Goal: Transaction & Acquisition: Purchase product/service

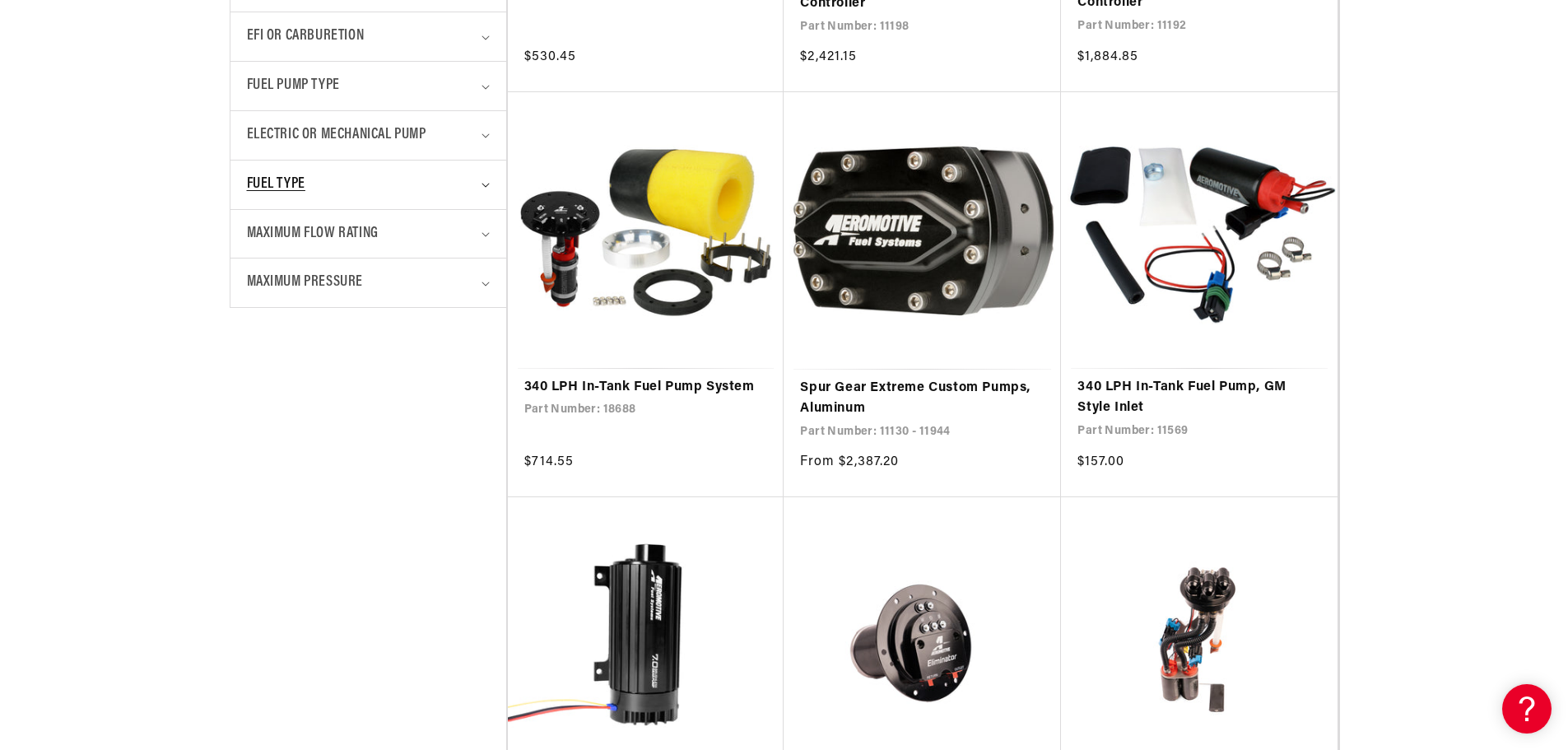
click at [263, 180] on span "Fuel Type" at bounding box center [275, 185] width 59 height 24
click at [252, 252] on input "E85 (51) E85 (51 products)" at bounding box center [255, 257] width 13 height 13
checkbox input "true"
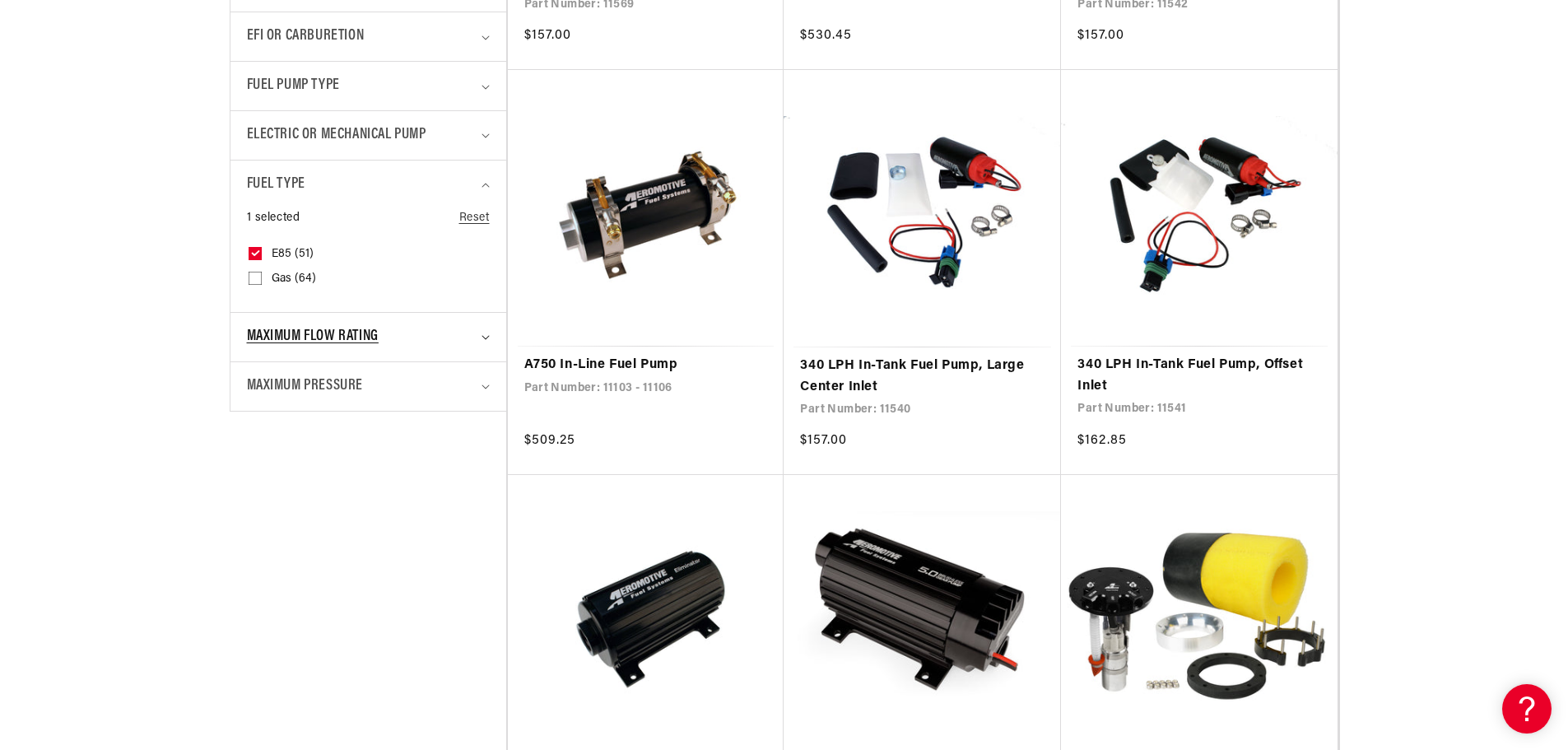
click at [331, 327] on span "Maximum Flow Rating" at bounding box center [312, 338] width 132 height 24
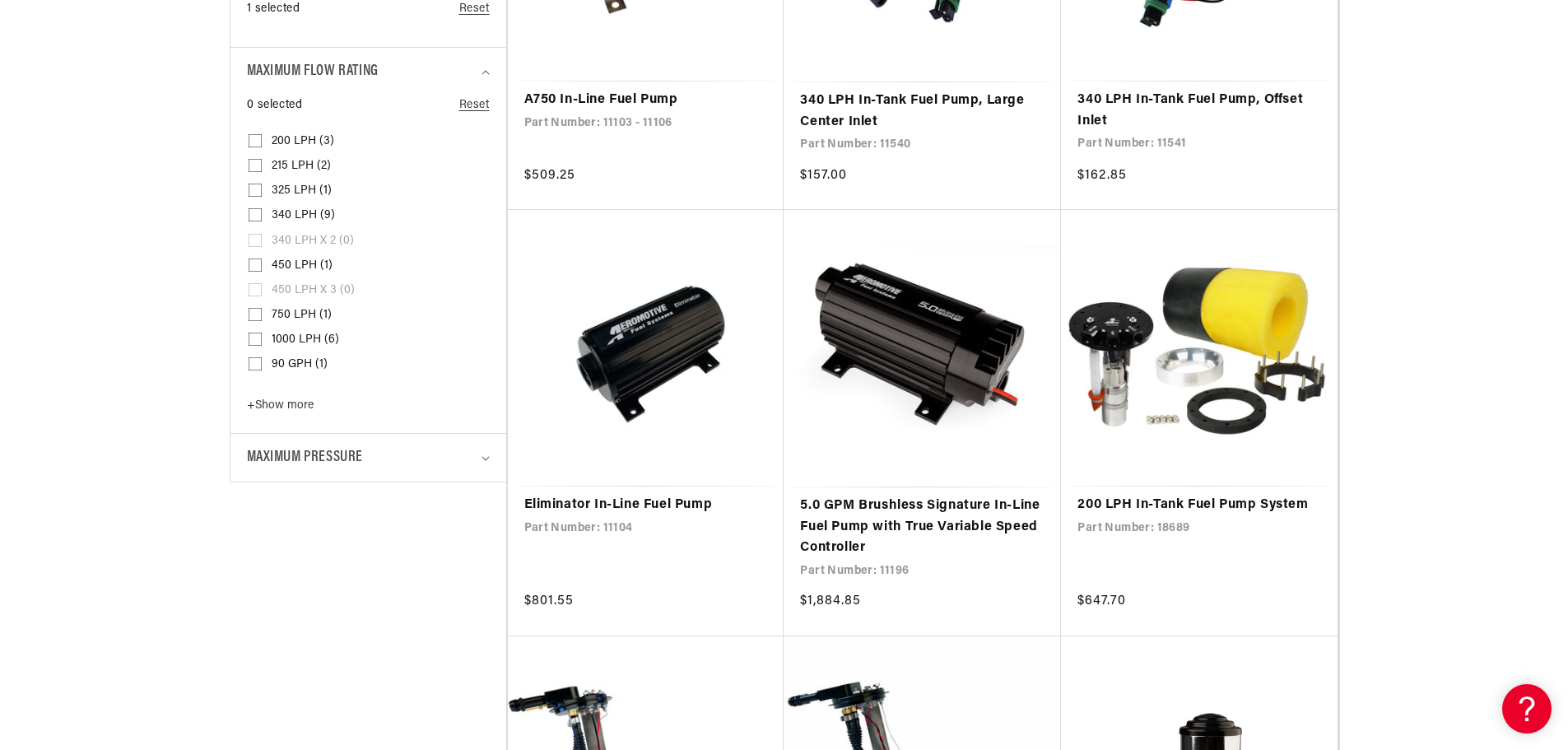
scroll to position [1235, 0]
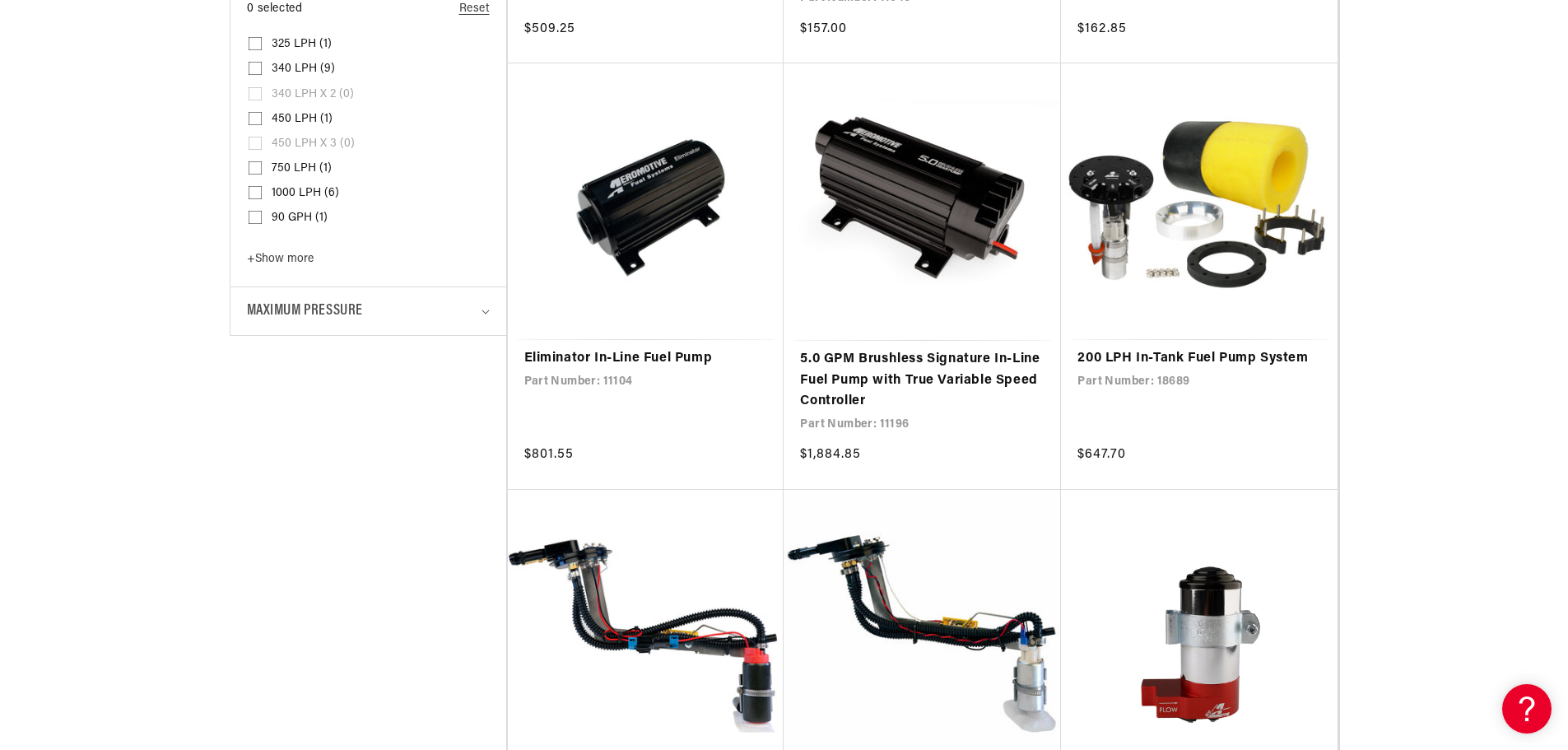
click at [284, 262] on span "+ Show more" at bounding box center [279, 259] width 67 height 12
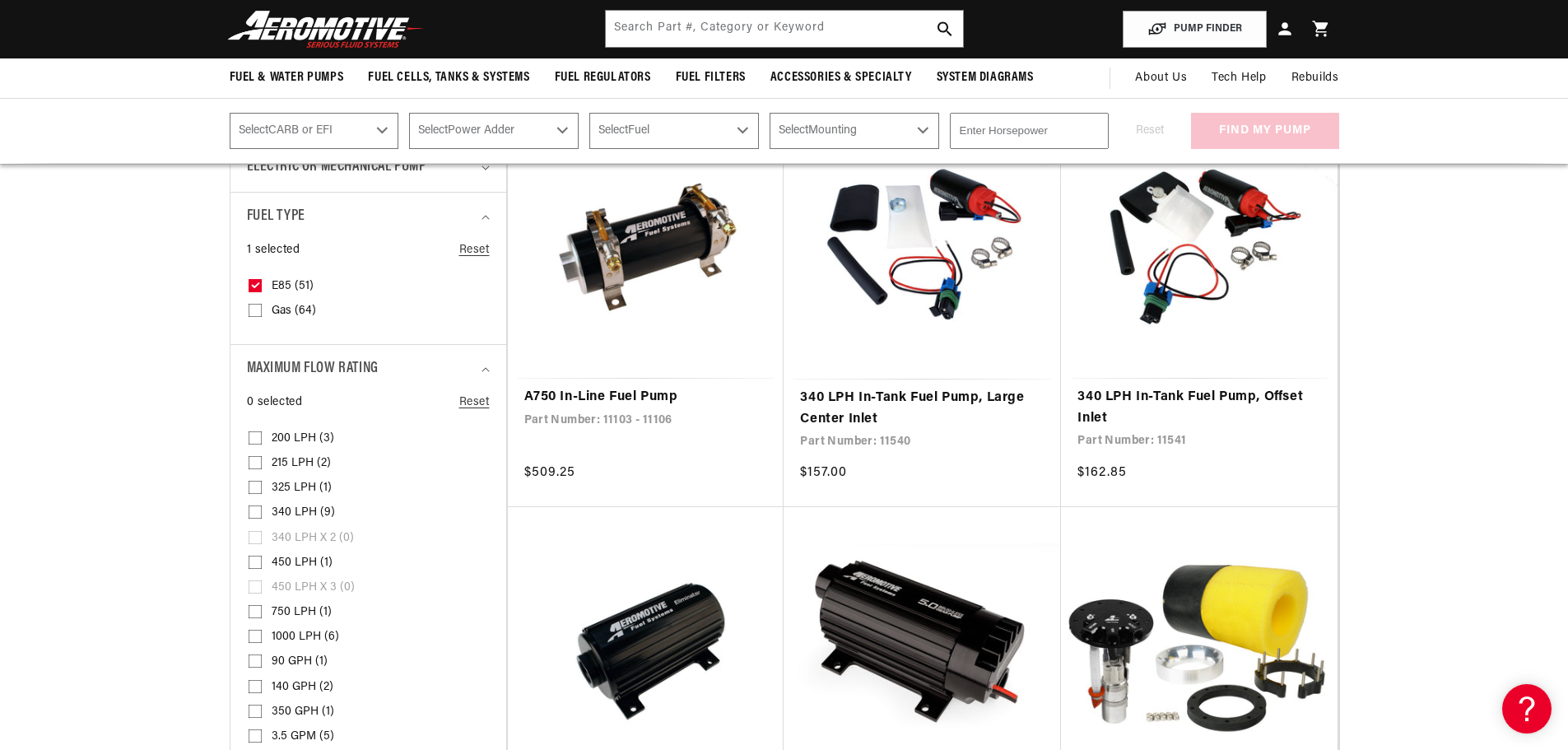
scroll to position [659, 0]
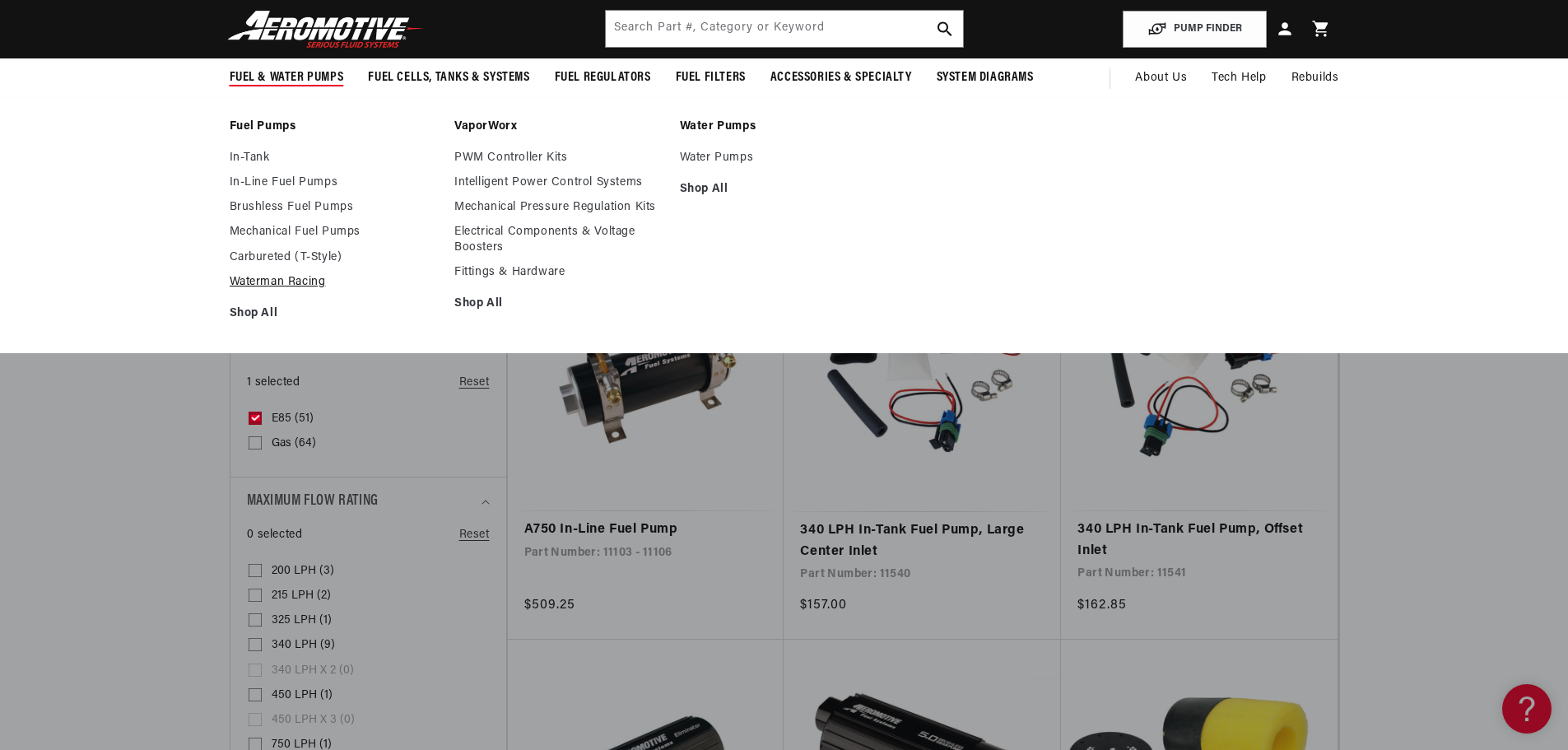
click at [300, 287] on link "Waterman Racing" at bounding box center [334, 282] width 210 height 15
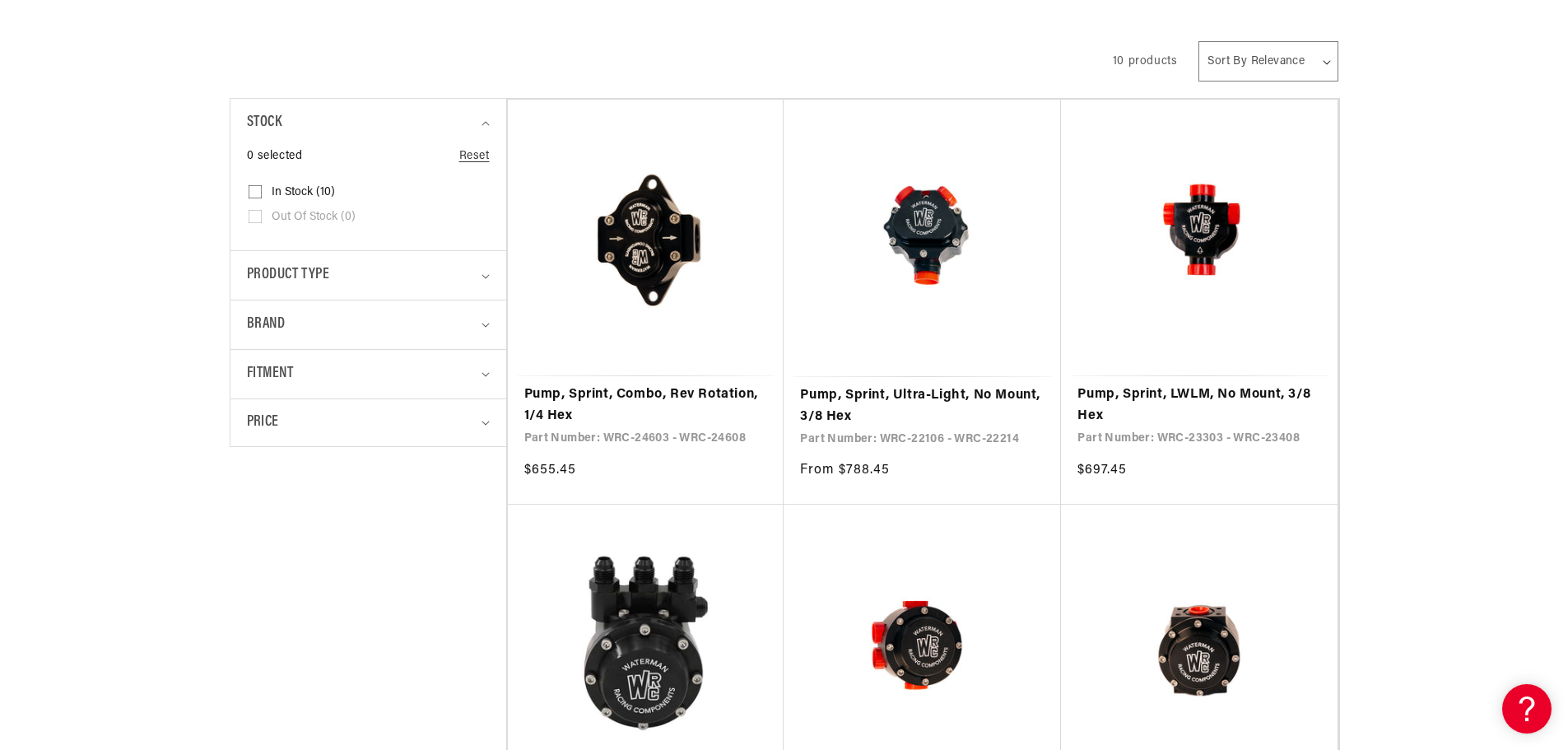
scroll to position [906, 0]
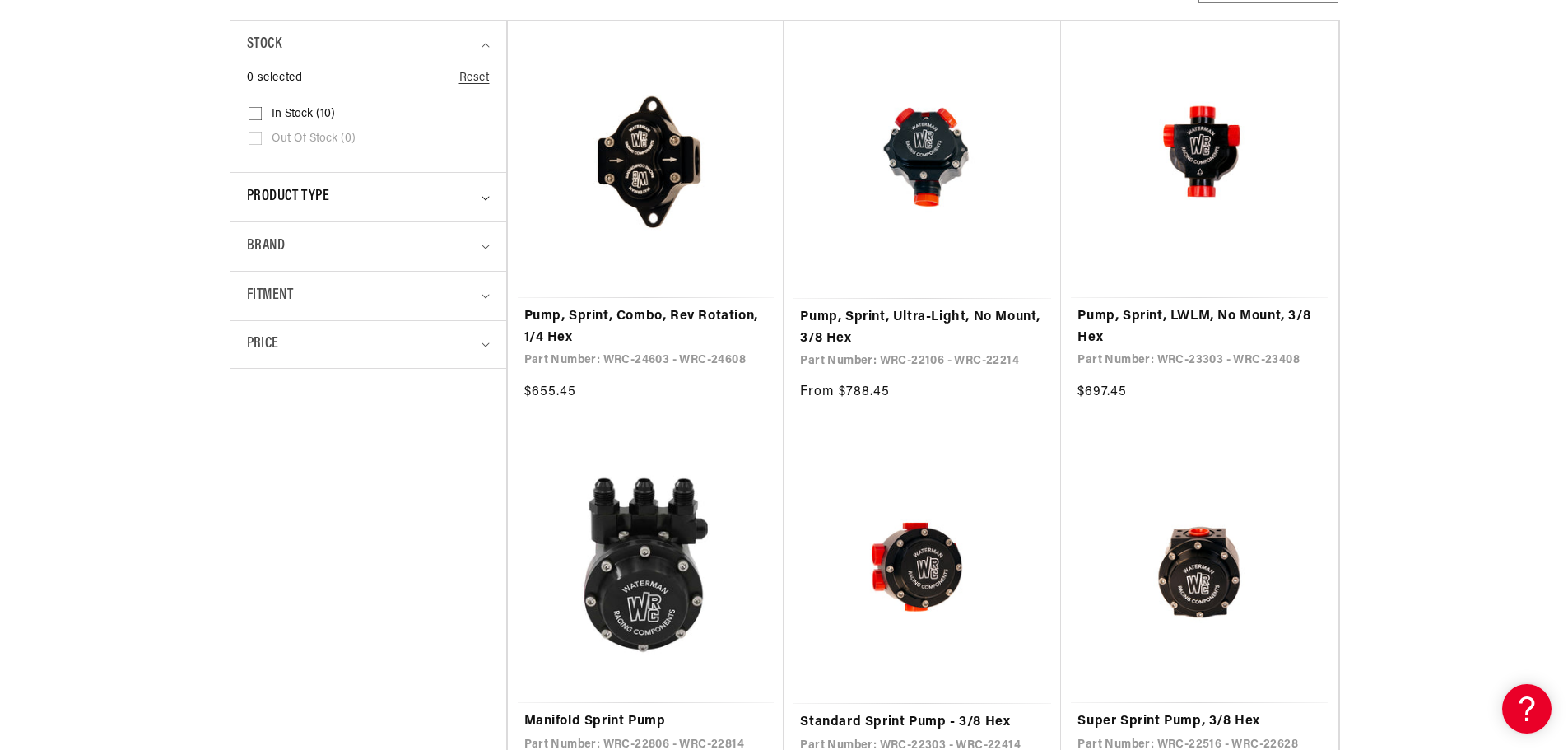
click at [350, 205] on div "Product type" at bounding box center [360, 198] width 229 height 24
click at [354, 207] on div "Product type" at bounding box center [360, 198] width 229 height 24
click at [256, 117] on input "In stock (10) In stock (10 products)" at bounding box center [255, 117] width 13 height 13
checkbox input "true"
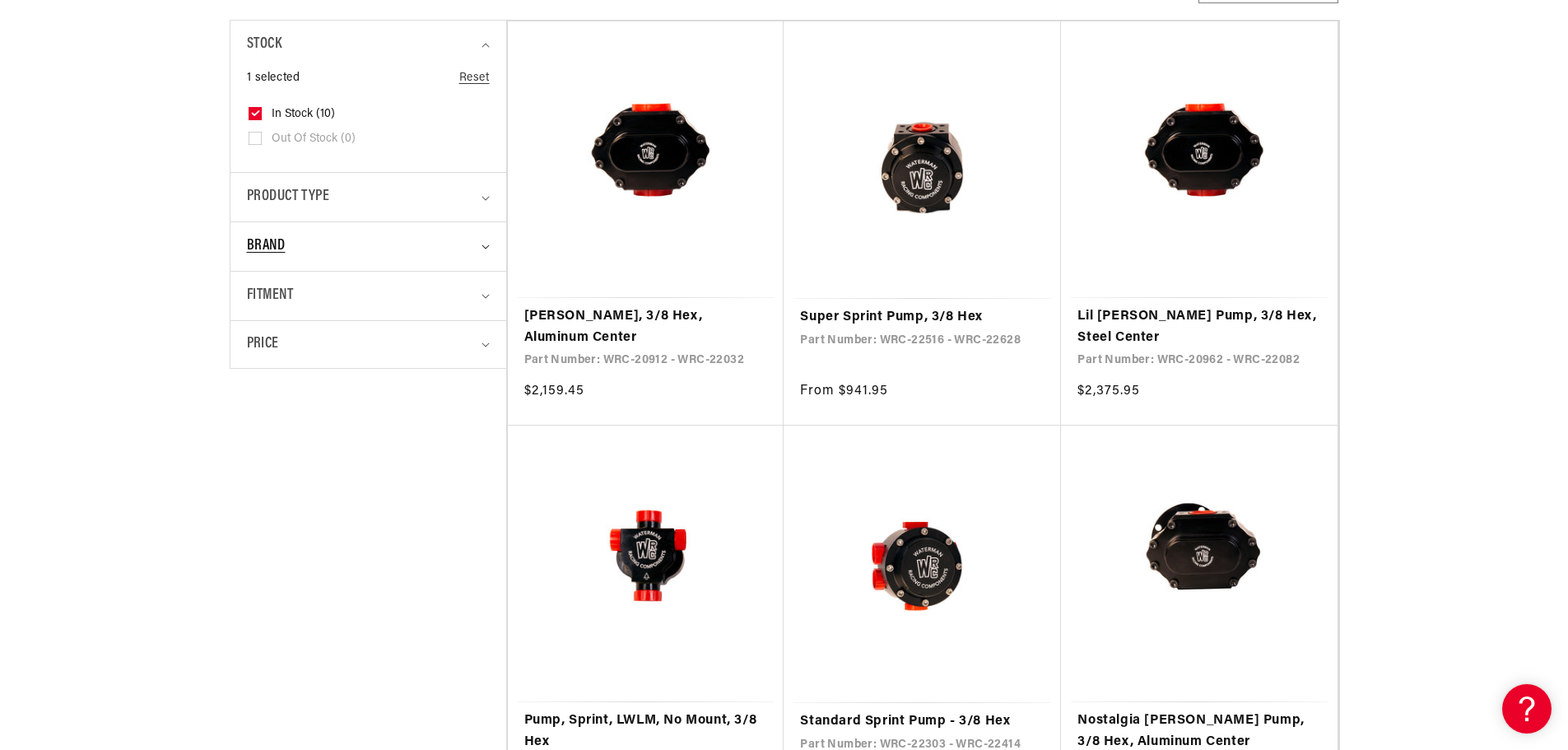
click at [267, 246] on span "Brand" at bounding box center [265, 247] width 39 height 24
click at [256, 312] on label "[PERSON_NAME] Racing Components (10) [PERSON_NAME] Racing Components (10 produc…" at bounding box center [363, 324] width 230 height 40
click at [250, 317] on input "[PERSON_NAME] Racing Components (10) [PERSON_NAME] Racing Components (10 produc…" at bounding box center [255, 319] width 13 height 13
checkbox input "true"
click at [278, 377] on span "Fitment" at bounding box center [269, 389] width 47 height 24
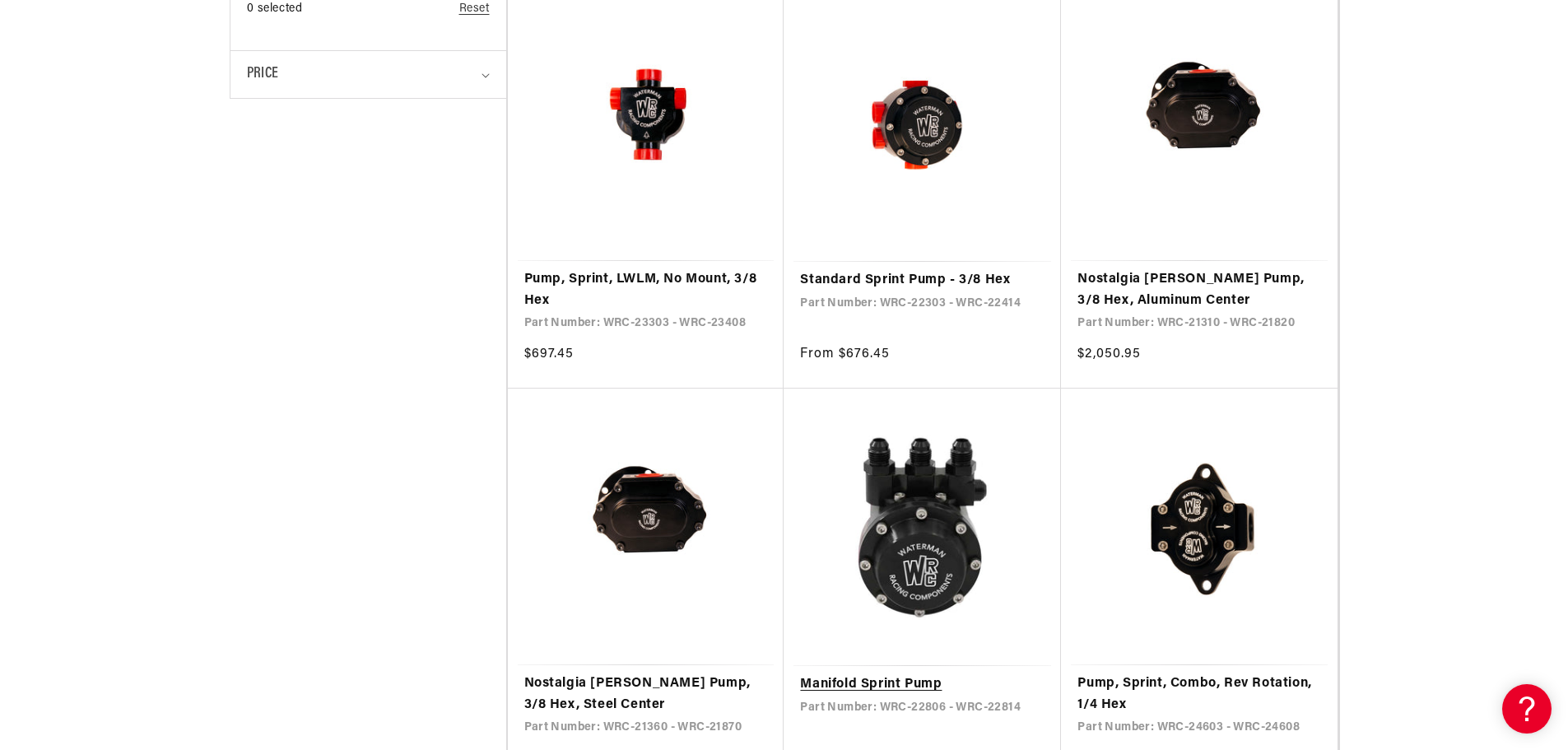
scroll to position [1400, 0]
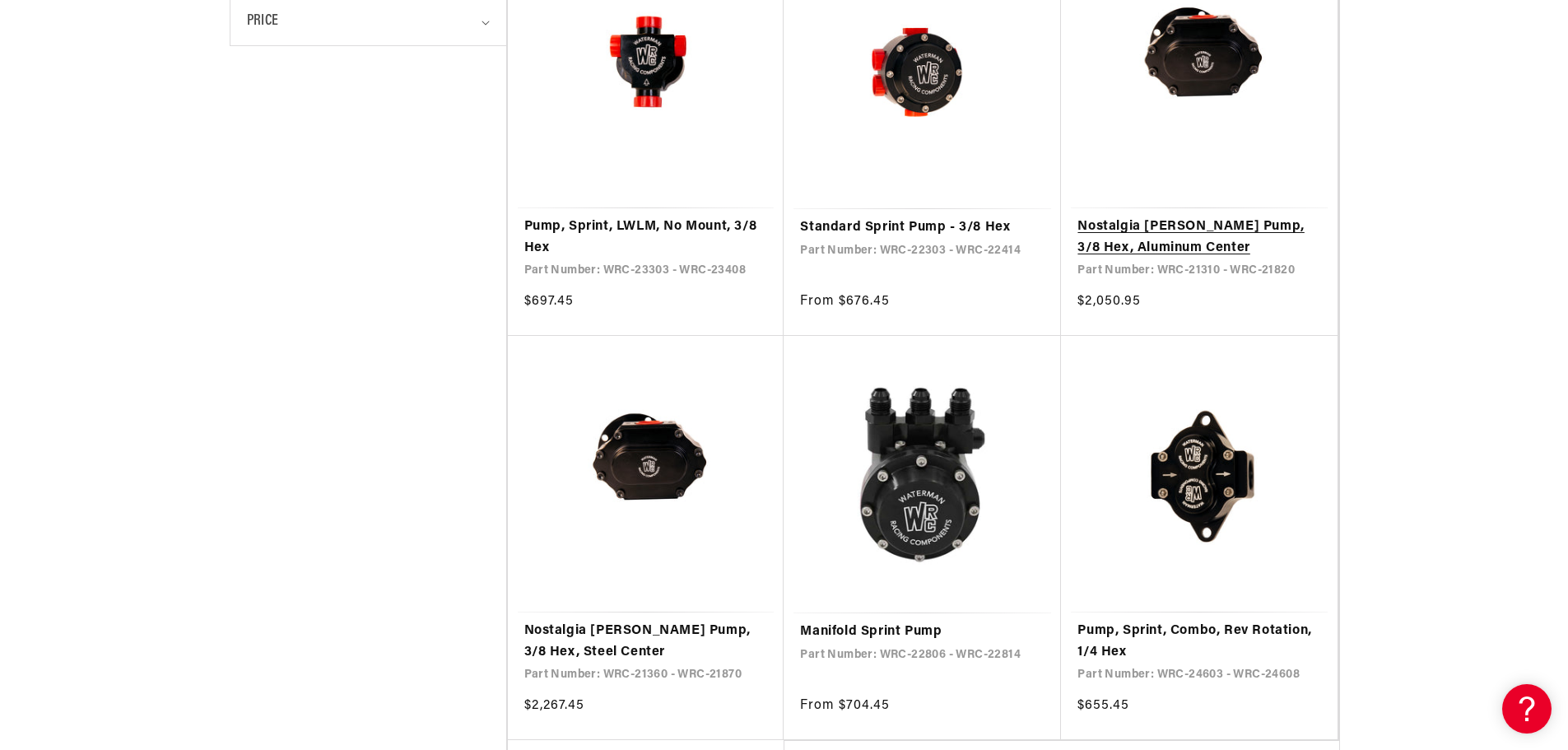
click at [1174, 217] on link "Nostalgia [PERSON_NAME] Pump, 3/8 Hex, Aluminum Center" at bounding box center [1200, 238] width 244 height 42
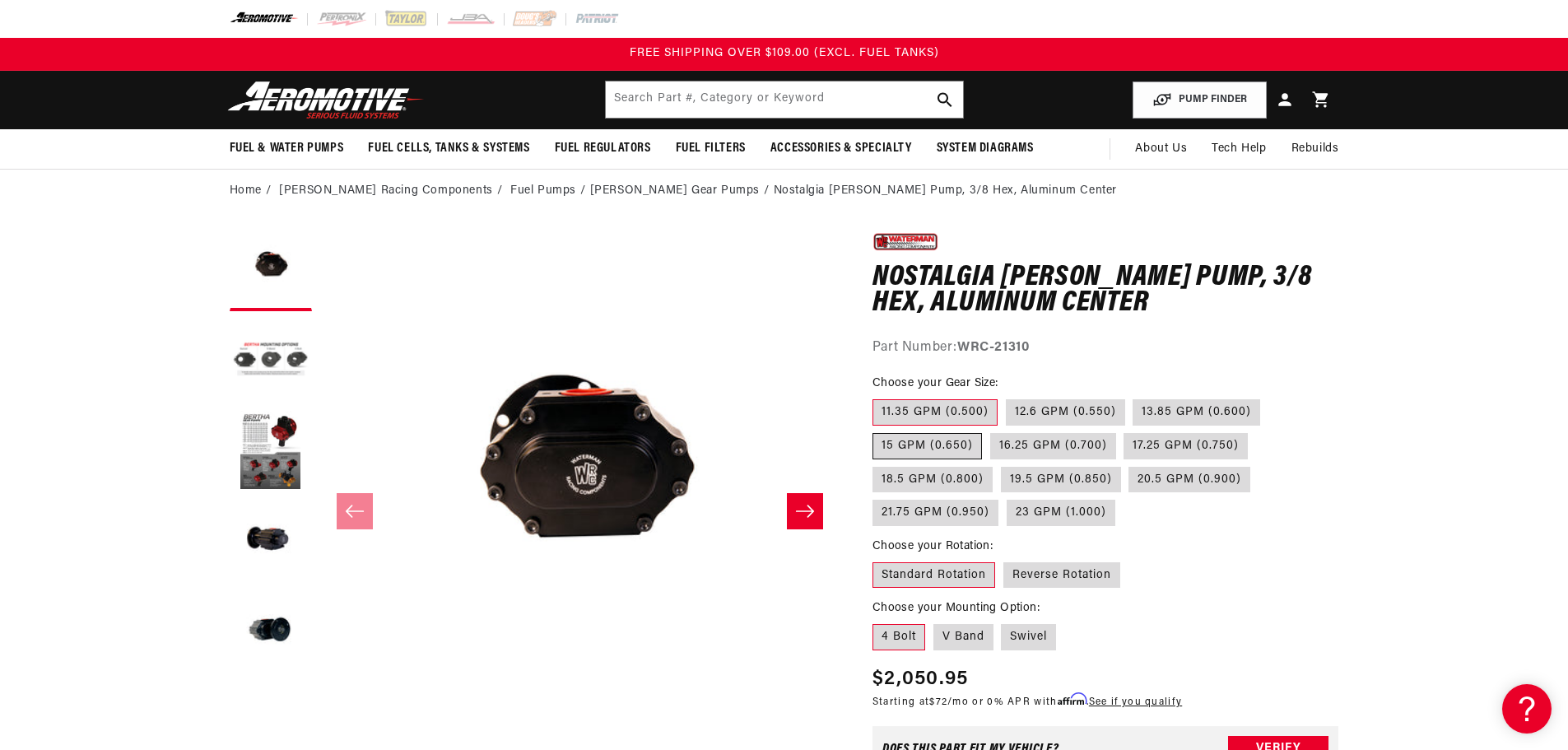
click at [913, 448] on label "15 GPM (0.650)" at bounding box center [927, 446] width 110 height 26
click at [1269, 397] on input "15 GPM (0.650)" at bounding box center [1269, 396] width 1 height 1
radio input "true"
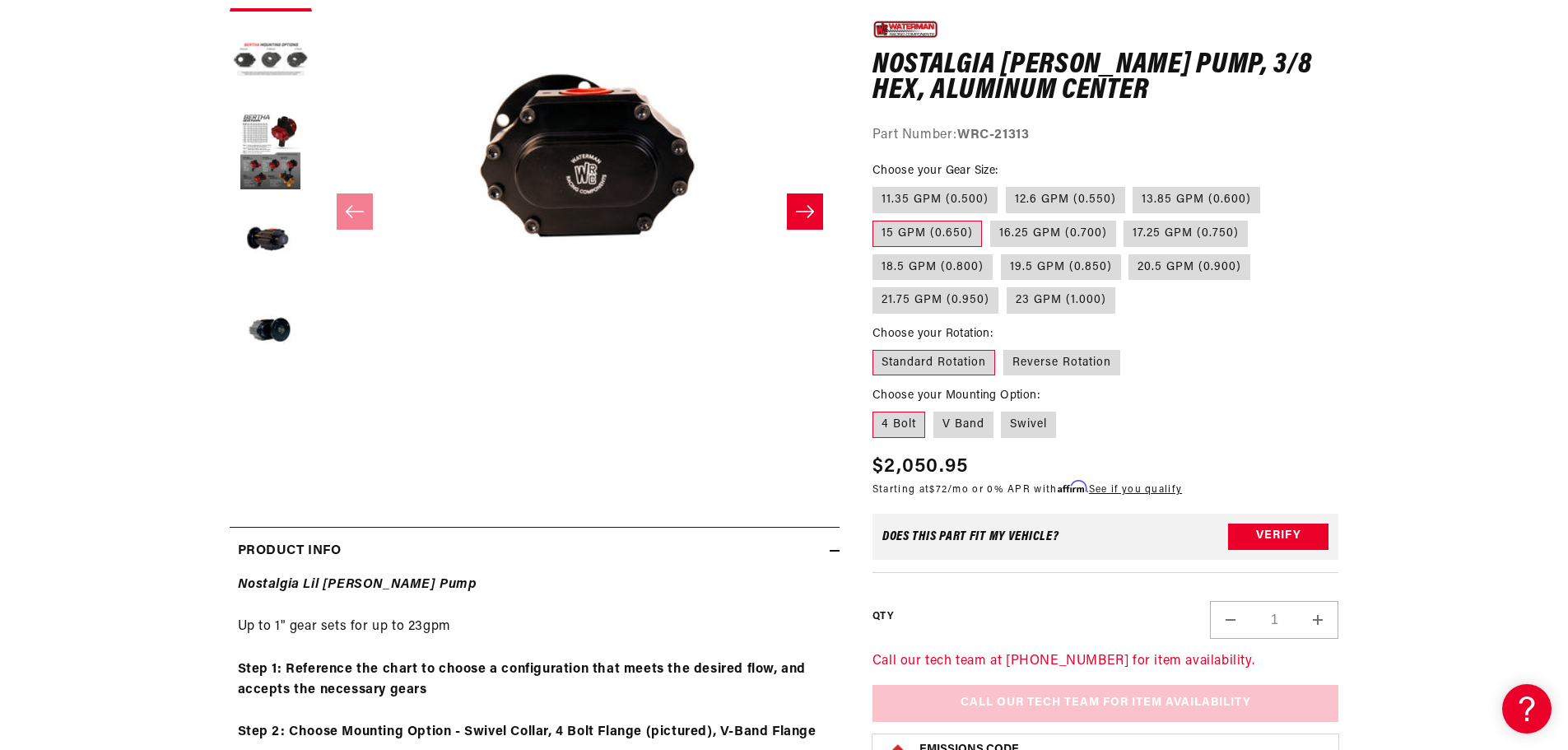
scroll to position [330, 0]
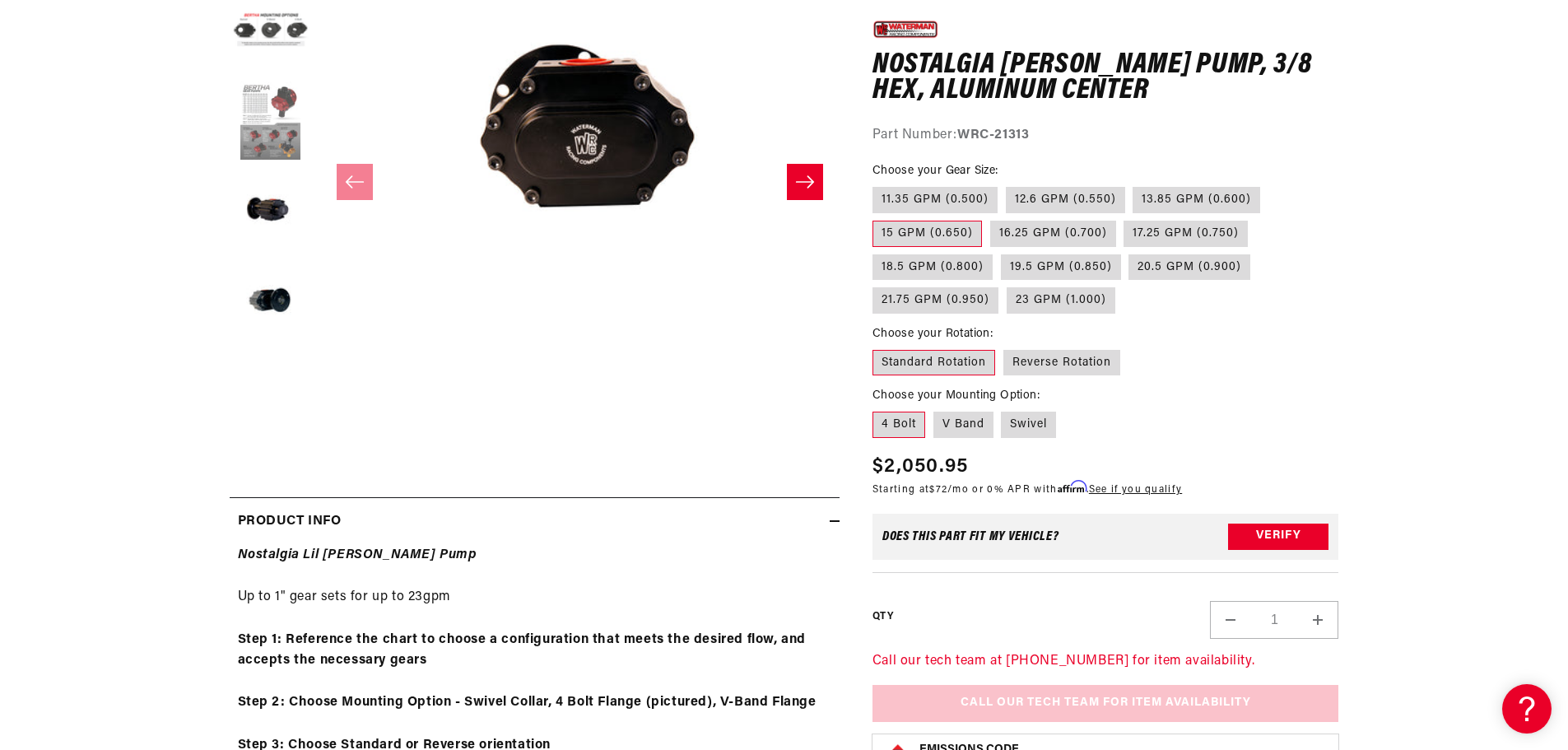
click at [261, 141] on button "Load image 3 in gallery view" at bounding box center [270, 122] width 82 height 82
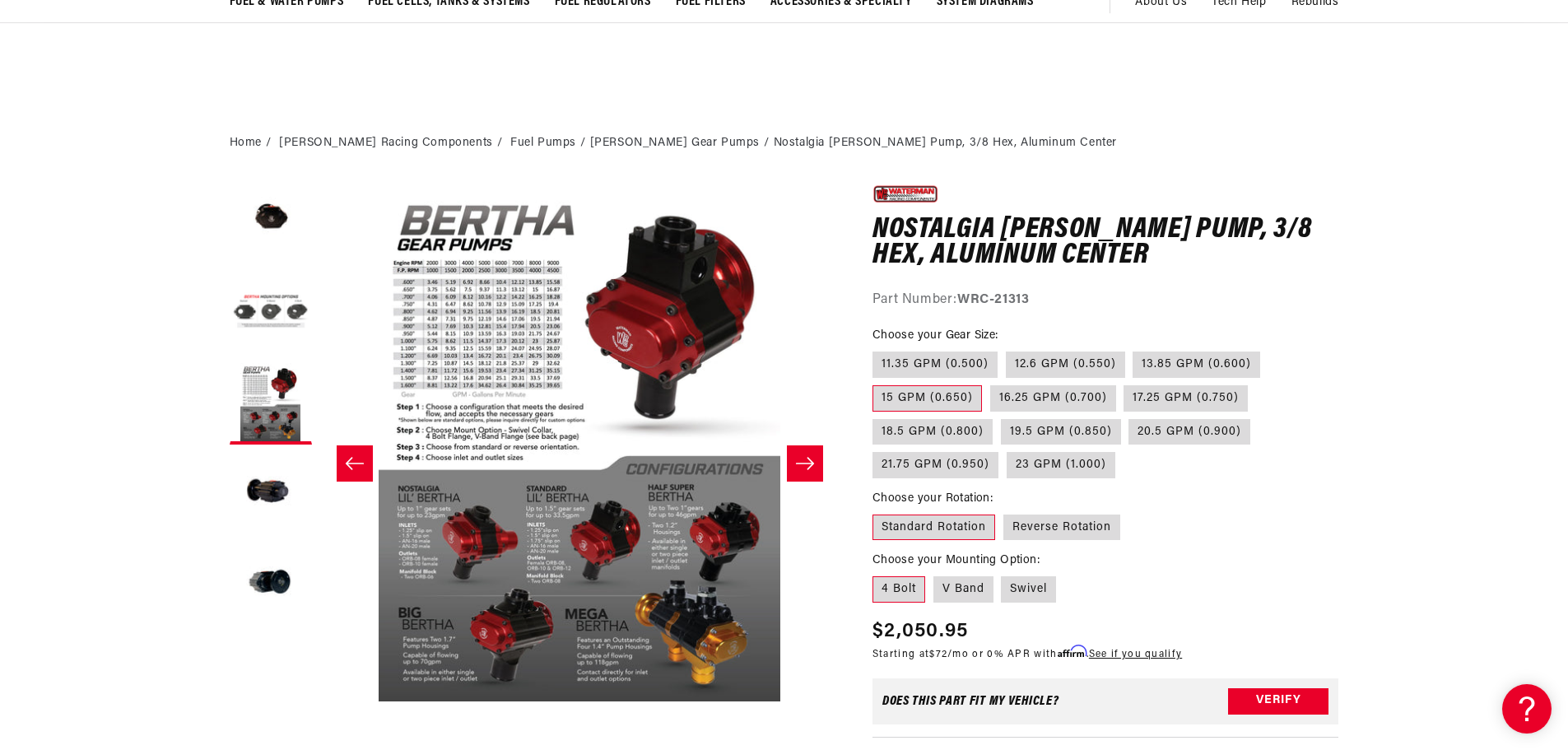
scroll to position [0, 0]
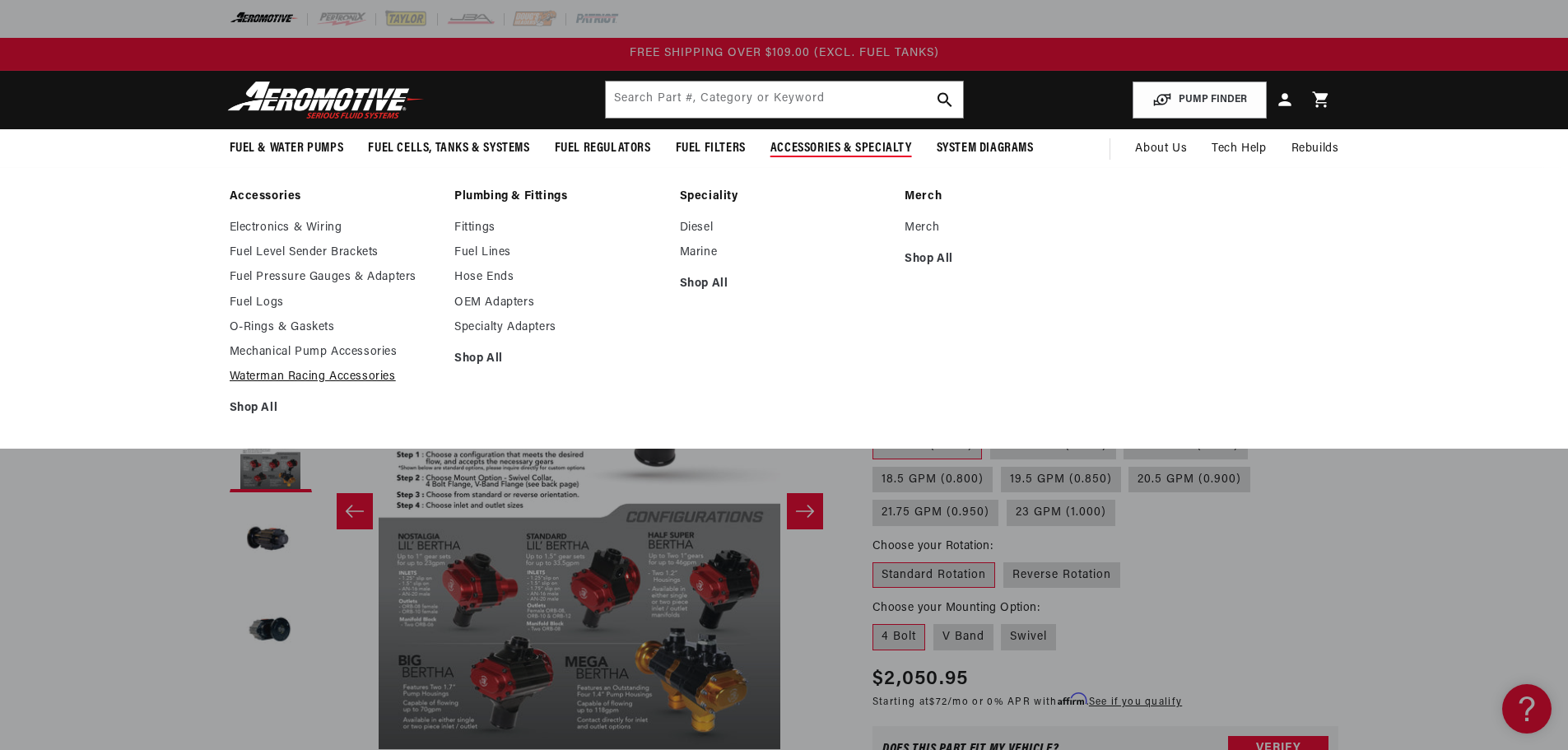
click at [317, 378] on link "Waterman Racing Accessories" at bounding box center [334, 376] width 210 height 15
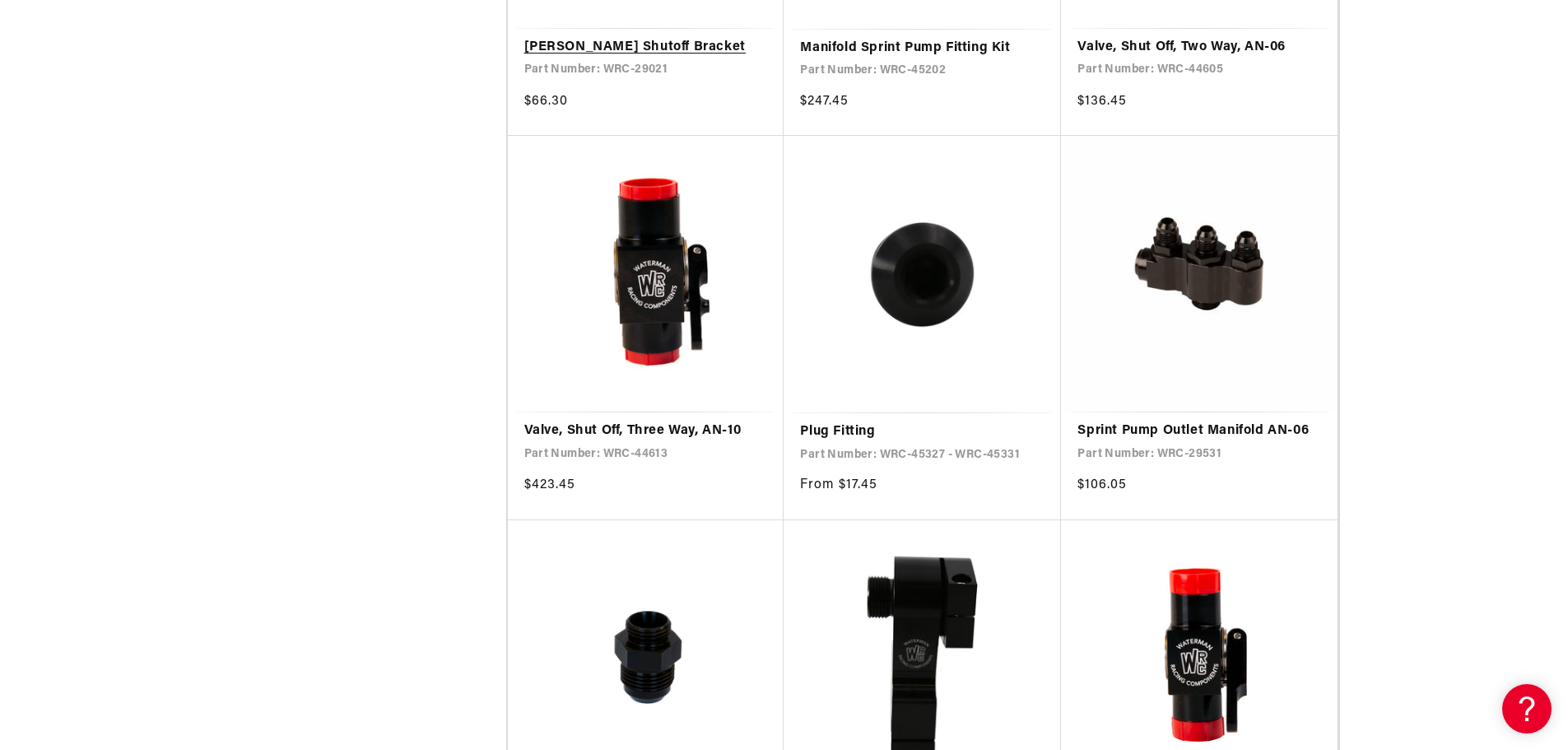
scroll to position [2389, 0]
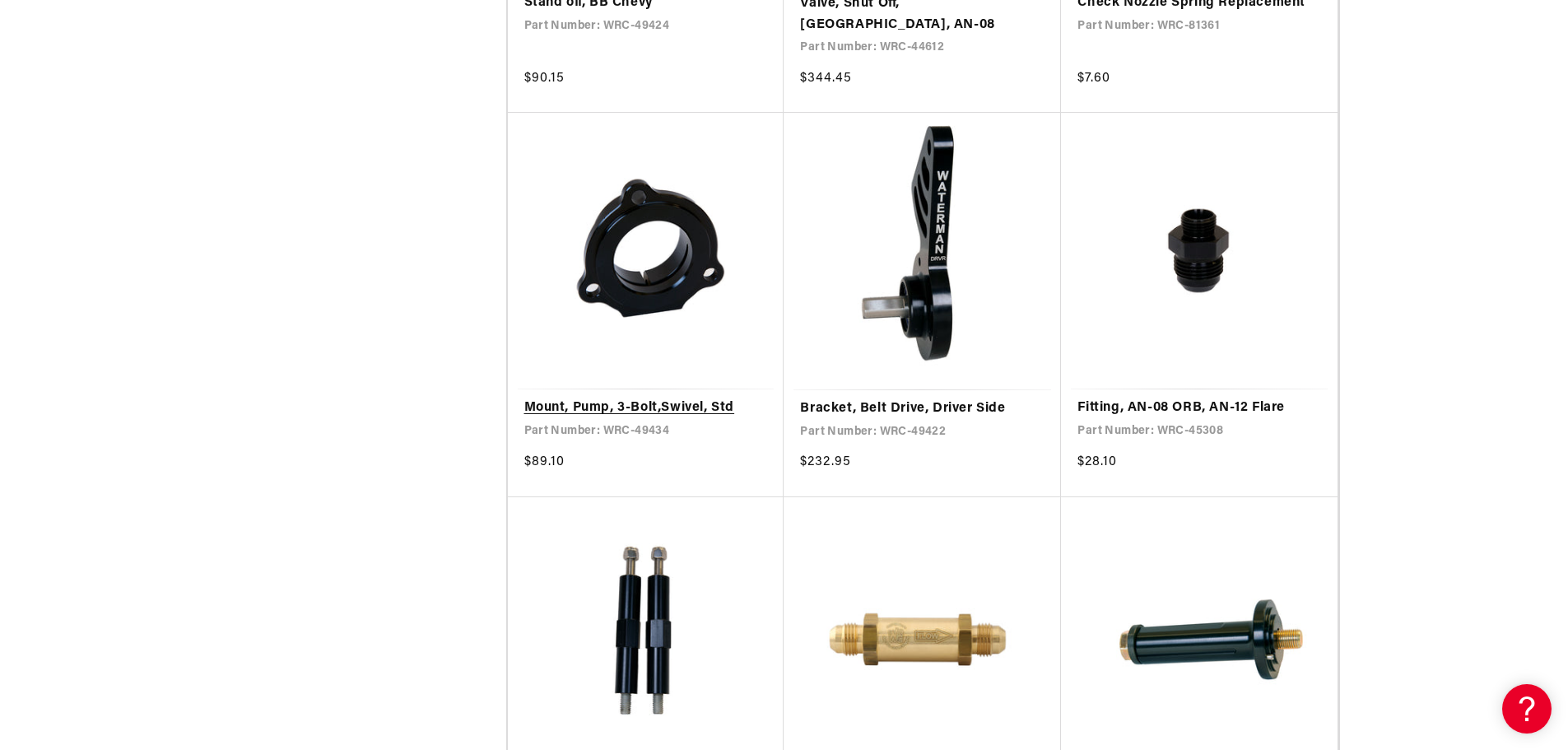
scroll to position [4778, 0]
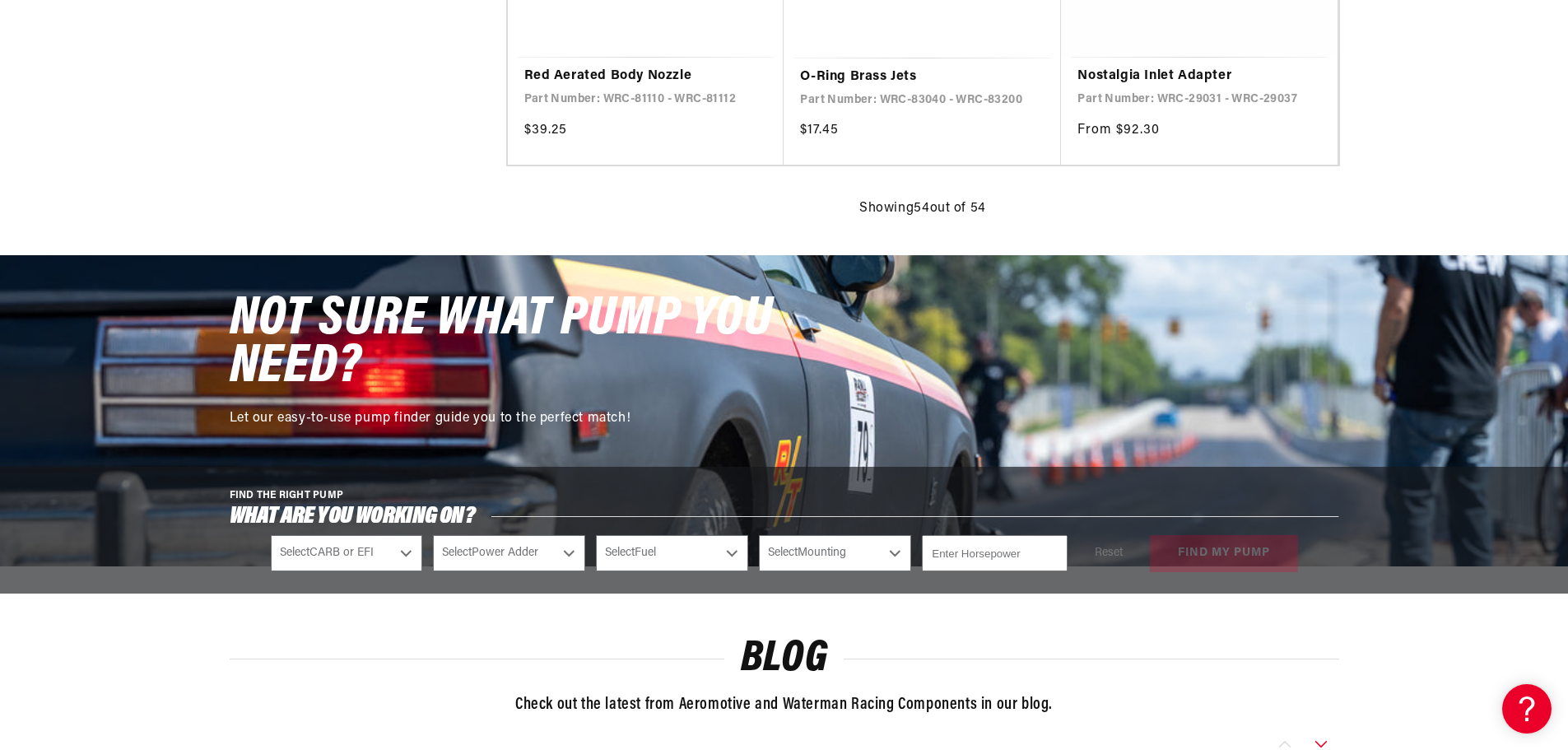
scroll to position [7413, 0]
